Goal: Information Seeking & Learning: Learn about a topic

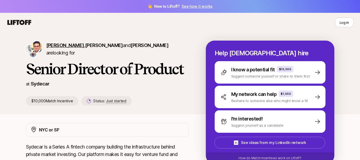
drag, startPoint x: 79, startPoint y: 48, endPoint x: 67, endPoint y: 48, distance: 11.8
click at [67, 48] on span "[PERSON_NAME]" at bounding box center [65, 46] width 38 height 6
click at [12, 121] on div "[PERSON_NAME] , [PERSON_NAME] and [PERSON_NAME] are looking for Senior Director…" at bounding box center [180, 77] width 360 height 91
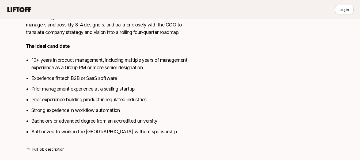
scroll to position [191, 0]
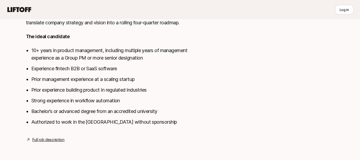
click at [112, 118] on ul "10+ years in product management, including multiple years of management experie…" at bounding box center [109, 86] width 157 height 79
click at [50, 141] on link "Full job description" at bounding box center [48, 140] width 32 height 6
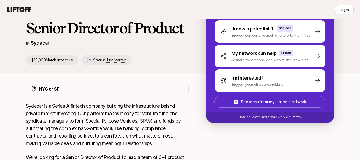
scroll to position [0, 0]
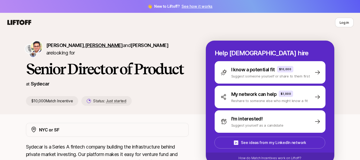
click at [100, 48] on span "[PERSON_NAME]" at bounding box center [104, 46] width 38 height 6
click at [135, 48] on span "[PERSON_NAME]" at bounding box center [150, 46] width 38 height 6
click at [198, 8] on link "See how it works" at bounding box center [197, 6] width 31 height 5
